Goal: Find specific page/section: Find specific page/section

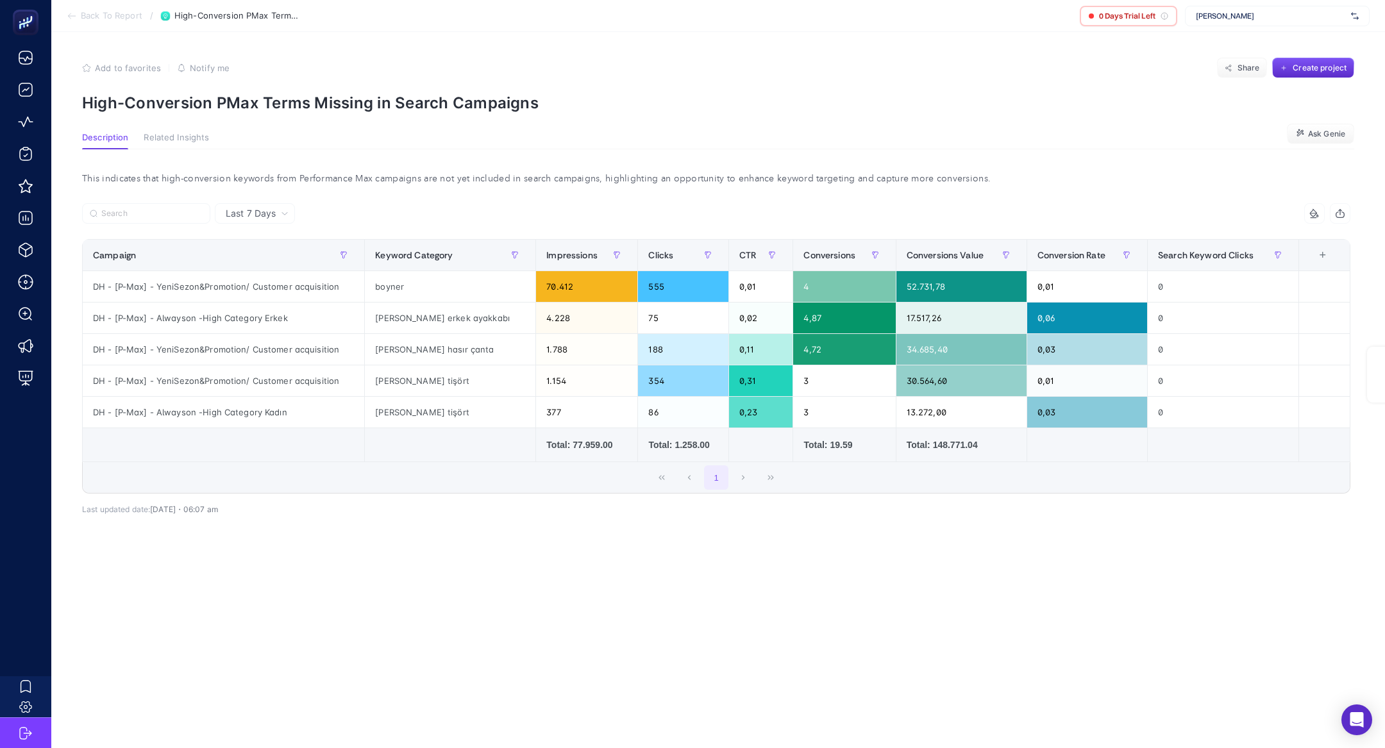
drag, startPoint x: 0, startPoint y: 0, endPoint x: 1286, endPoint y: 15, distance: 1286.4
click at [1286, 15] on span "[PERSON_NAME]" at bounding box center [1271, 16] width 150 height 10
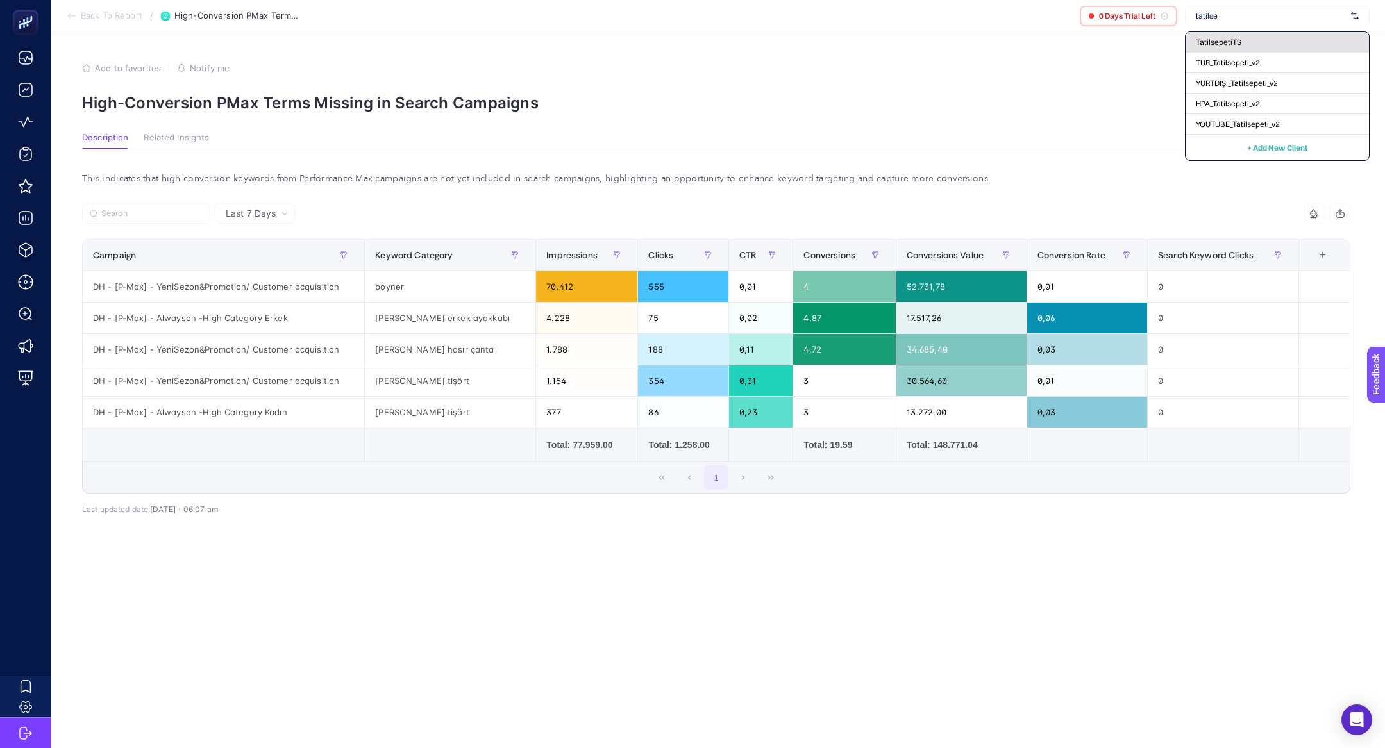
type input "tatilse"
click at [1283, 53] on div "TatilsepetiTS" at bounding box center [1277, 63] width 183 height 21
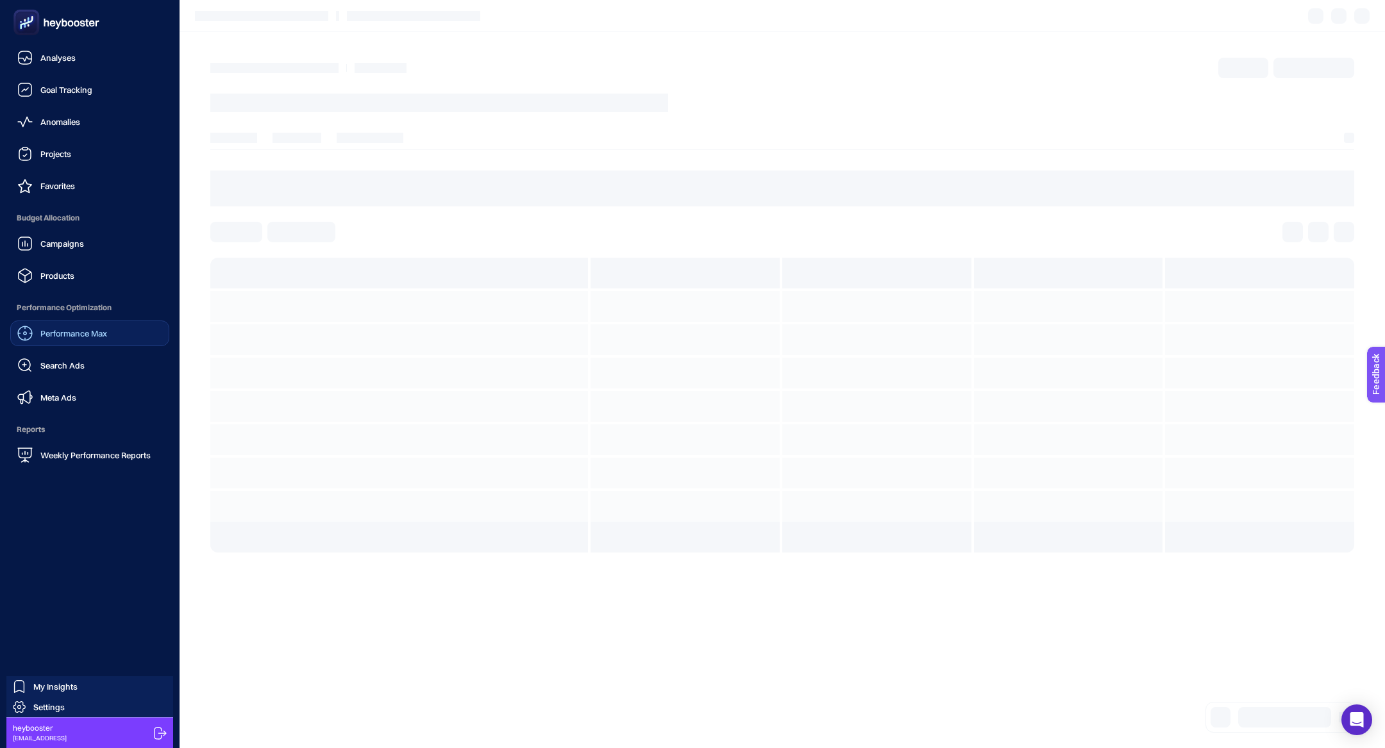
click at [80, 339] on div "Performance Max" at bounding box center [62, 333] width 90 height 15
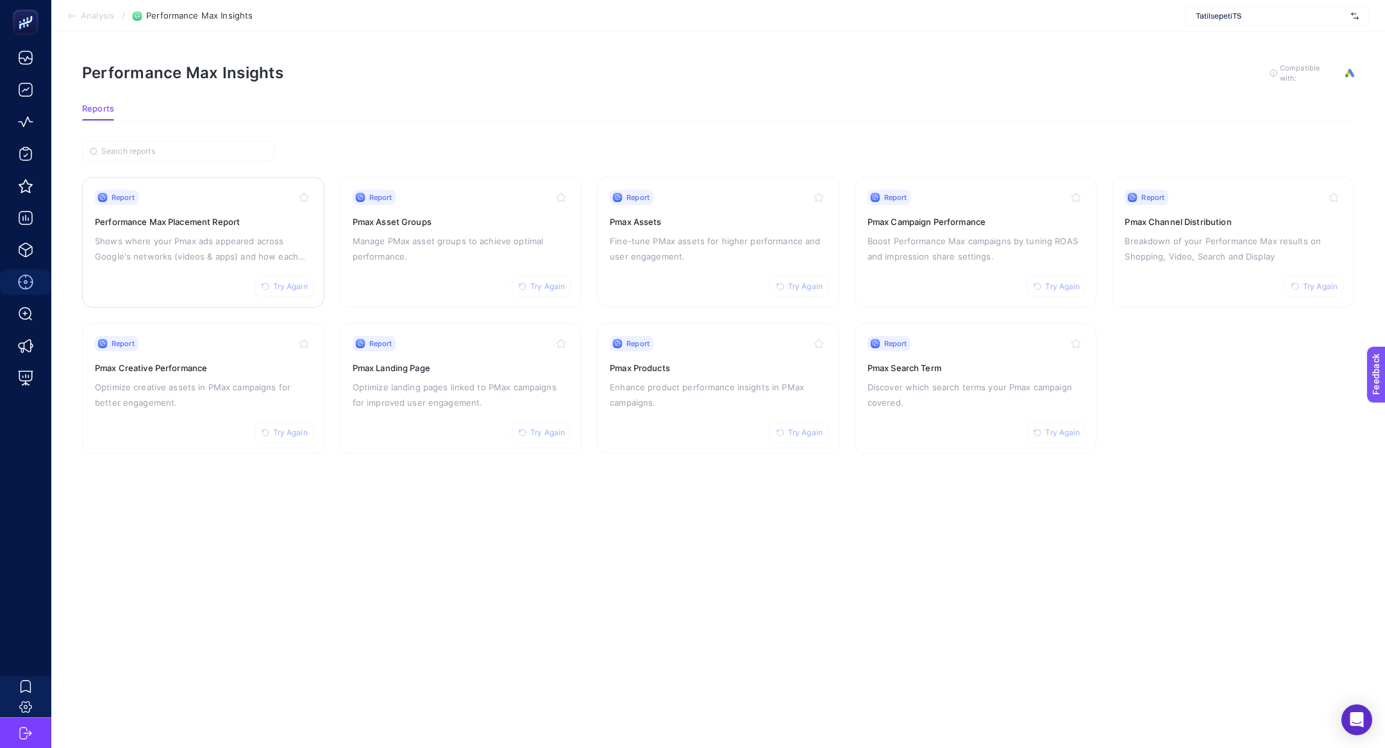
click at [160, 196] on div "Report Try Again" at bounding box center [203, 197] width 217 height 15
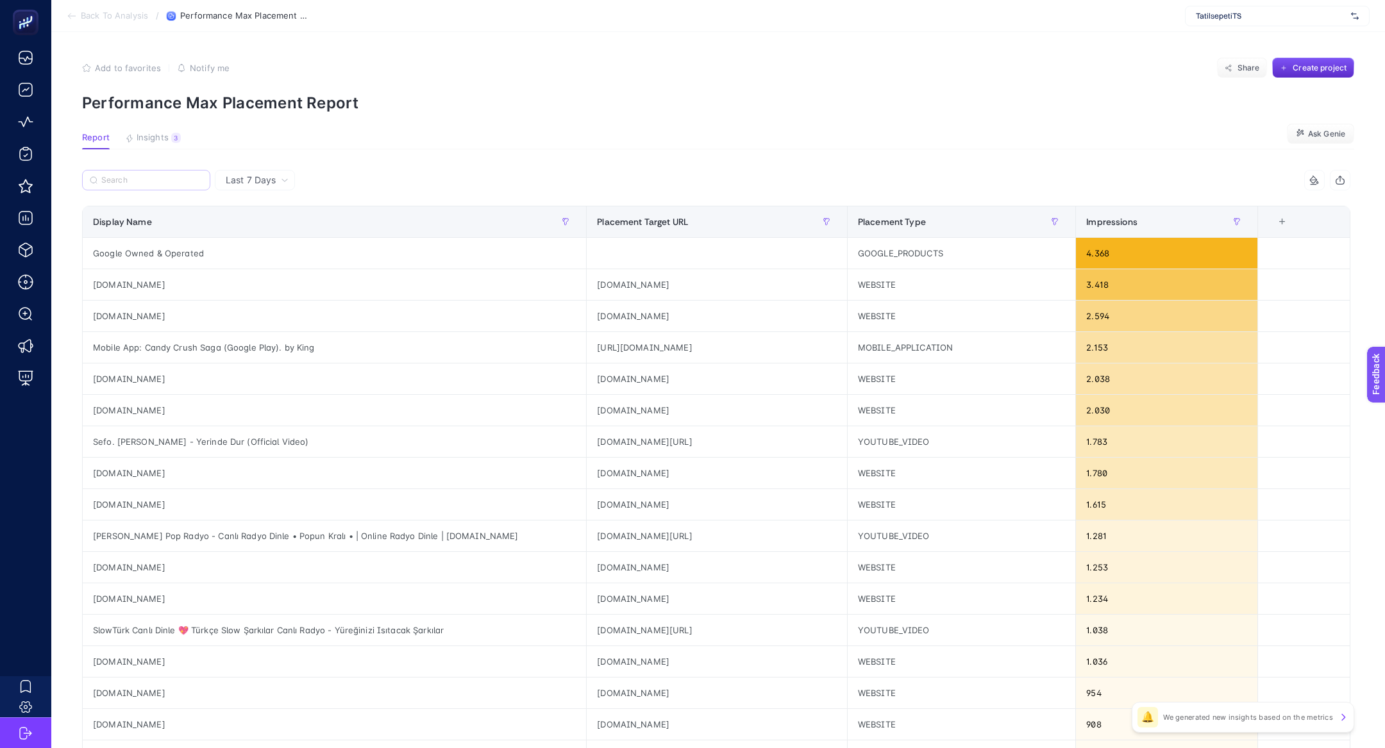
click at [156, 171] on label at bounding box center [146, 180] width 128 height 21
click at [156, 176] on input "Search" at bounding box center [151, 181] width 101 height 10
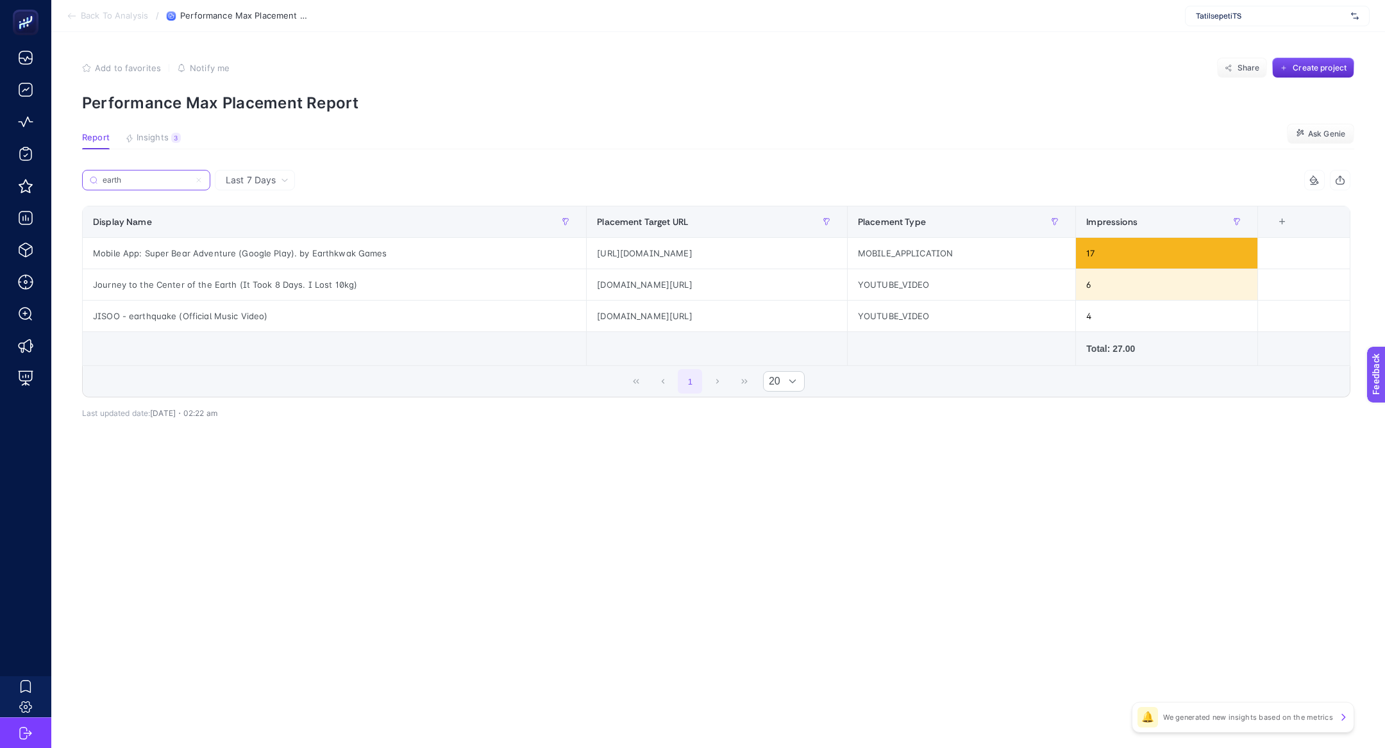
click at [150, 178] on input "earth" at bounding box center [146, 181] width 87 height 10
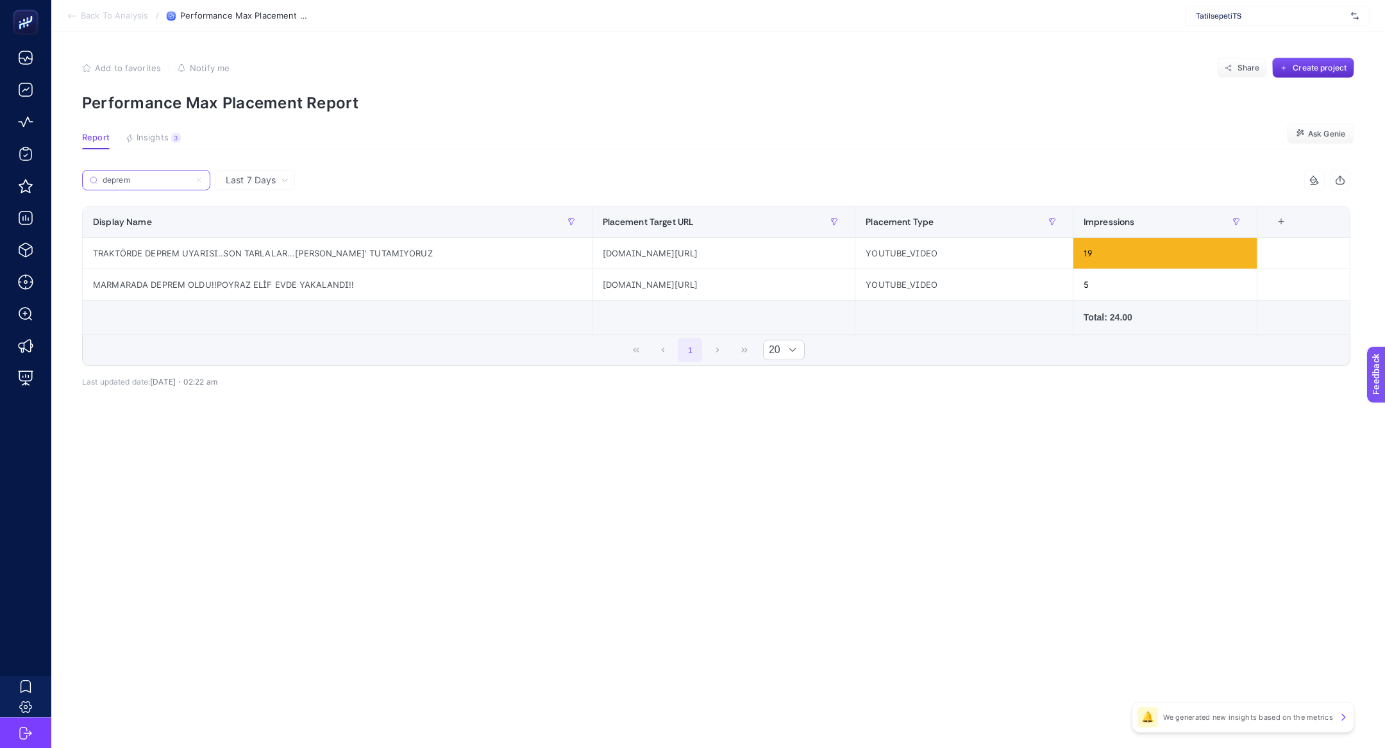
type input "deprem"
